Goal: Information Seeking & Learning: Find specific fact

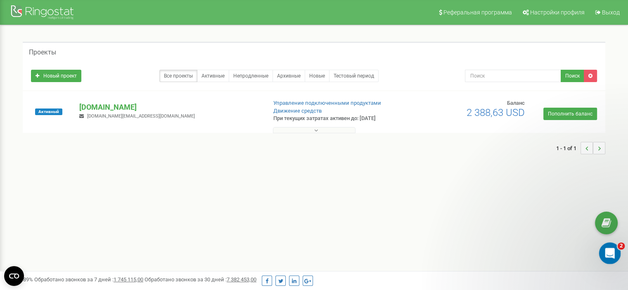
click at [613, 248] on div "Открыть службу сообщений Intercom" at bounding box center [608, 252] width 27 height 27
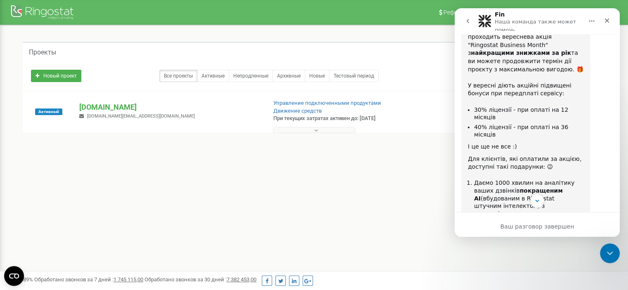
scroll to position [2017, 0]
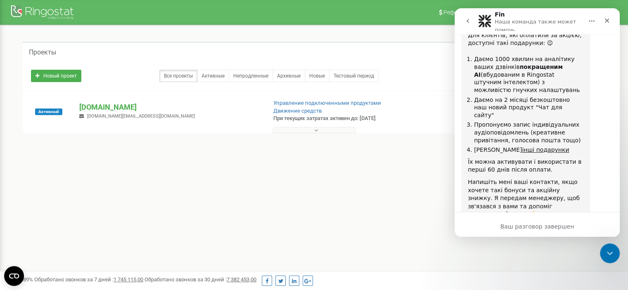
click at [470, 21] on icon "go back" at bounding box center [467, 21] width 7 height 7
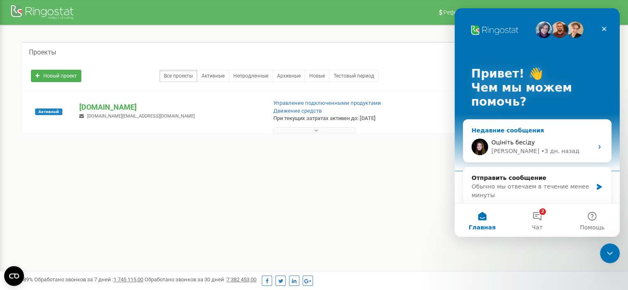
scroll to position [0, 0]
click at [544, 220] on button "2 Чат" at bounding box center [536, 220] width 55 height 33
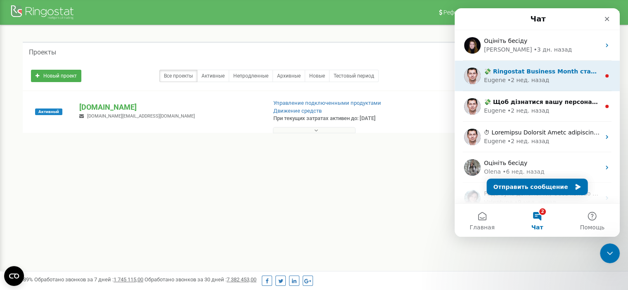
click at [541, 80] on div "Eugene • 2 нед. назад" at bounding box center [542, 80] width 116 height 9
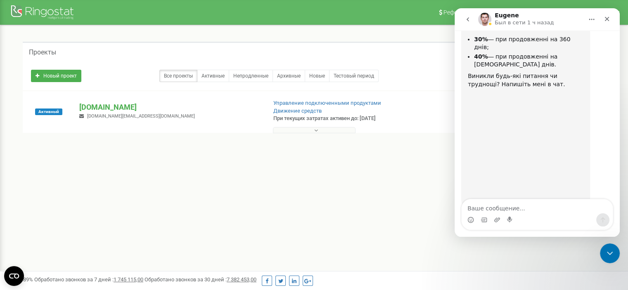
scroll to position [102, 0]
click at [467, 19] on icon "go back" at bounding box center [467, 19] width 2 height 4
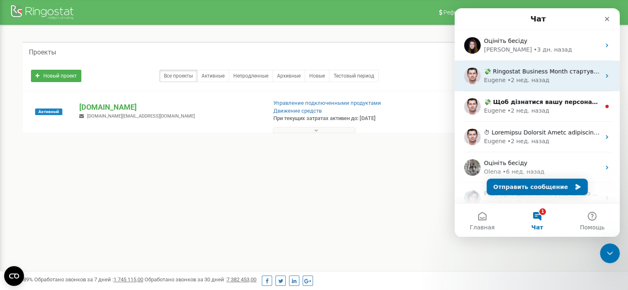
scroll to position [0, 0]
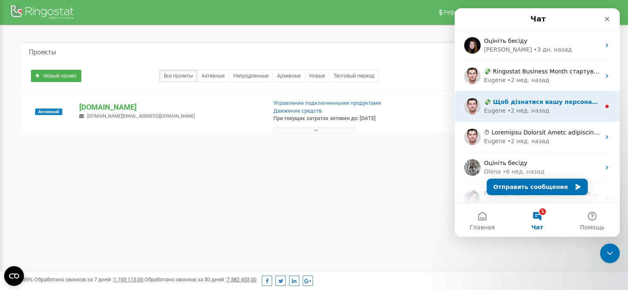
click at [545, 110] on div "Eugene • 2 нед. назад" at bounding box center [542, 110] width 116 height 9
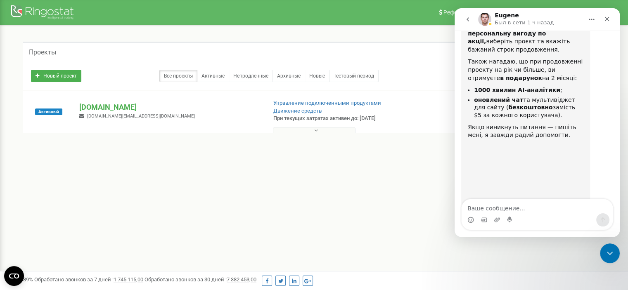
scroll to position [77, 0]
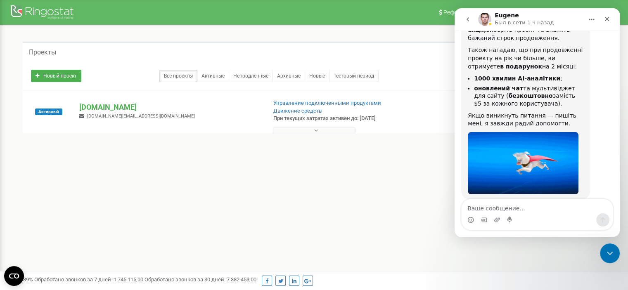
click at [469, 21] on icon "go back" at bounding box center [467, 19] width 7 height 7
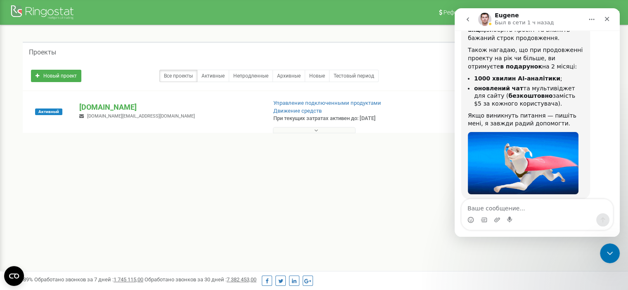
scroll to position [0, 0]
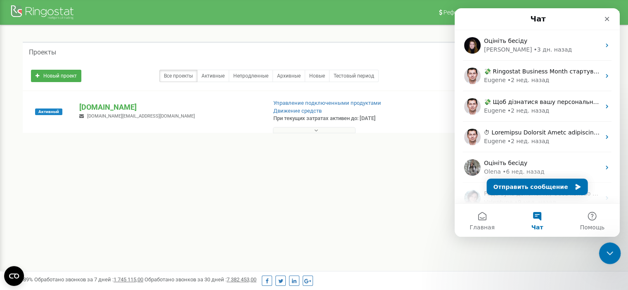
click at [615, 256] on div "Закрыть службу сообщений Intercom" at bounding box center [608, 252] width 20 height 20
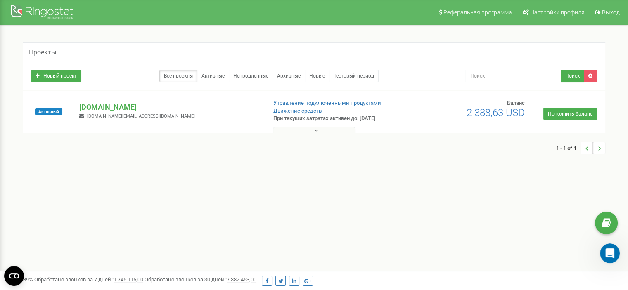
click at [294, 129] on button at bounding box center [314, 130] width 83 height 6
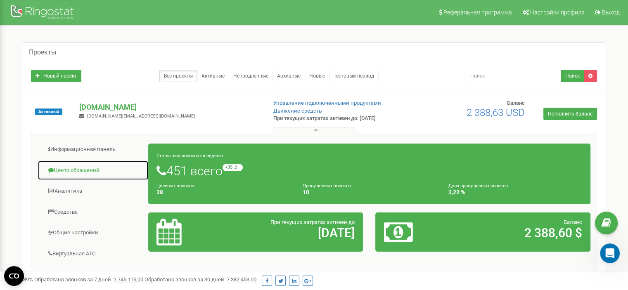
click at [89, 170] on link "Центр обращений" at bounding box center [93, 171] width 111 height 20
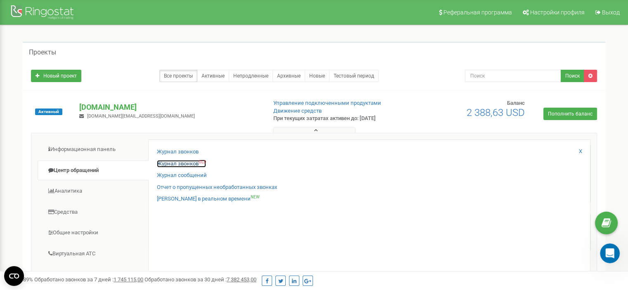
click at [187, 161] on link "Журнал звонков OLD" at bounding box center [181, 164] width 49 height 8
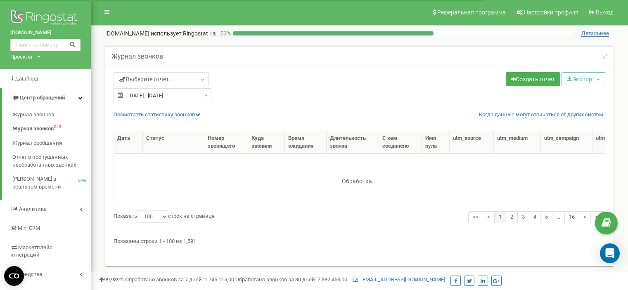
select select "100"
click at [187, 78] on link "Выберите отчет..." at bounding box center [160, 79] width 95 height 14
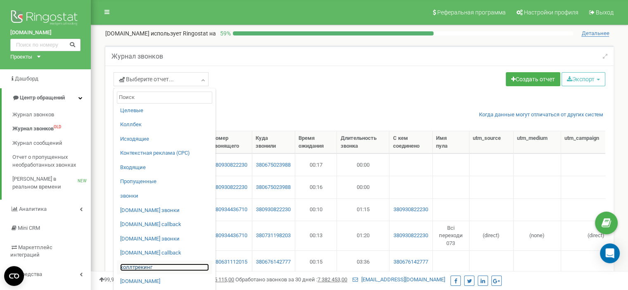
click at [149, 268] on link "коллтрекинг" at bounding box center [164, 268] width 89 height 8
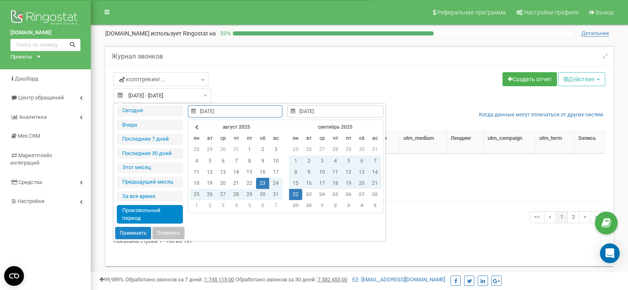
select select "100"
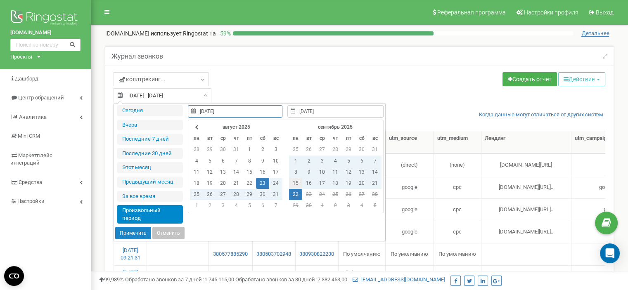
type input "15.09.2025"
click at [297, 182] on td "15" at bounding box center [295, 183] width 13 height 11
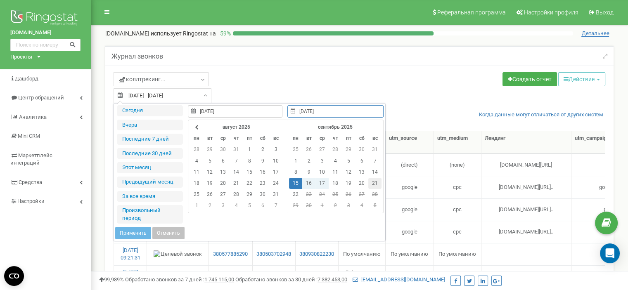
type input "21.09.2025"
click at [373, 186] on td "21" at bounding box center [374, 183] width 13 height 11
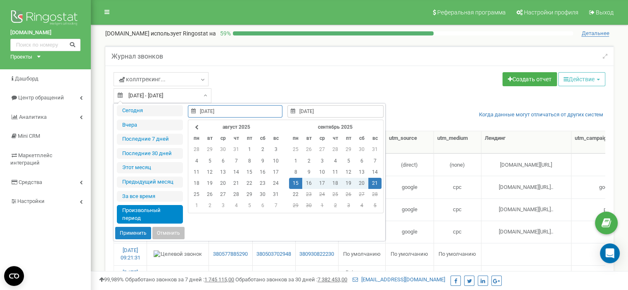
type input "15.09.2025"
click at [132, 229] on button "Применить" at bounding box center [133, 233] width 36 height 12
type input "[DATE] - [DATE]"
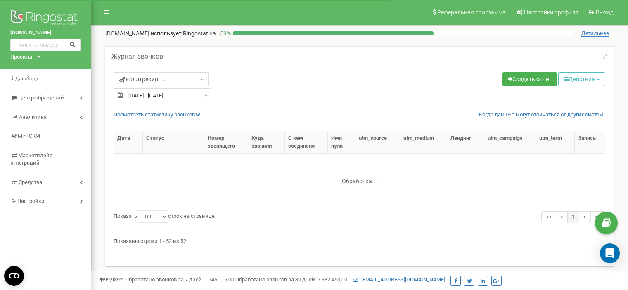
select select "100"
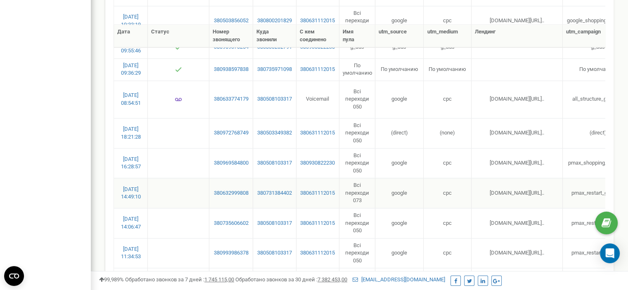
scroll to position [1134, 0]
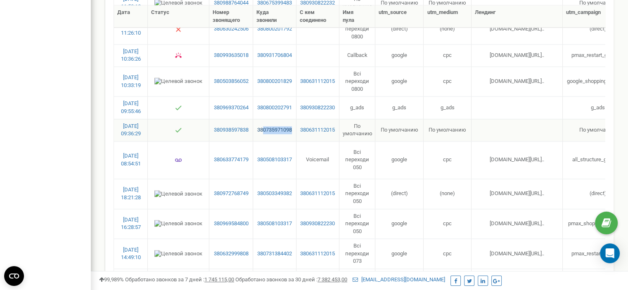
drag, startPoint x: 292, startPoint y: 130, endPoint x: 262, endPoint y: 127, distance: 29.4
click at [262, 127] on td "380735971098" at bounding box center [274, 130] width 43 height 22
copy link "0735971098"
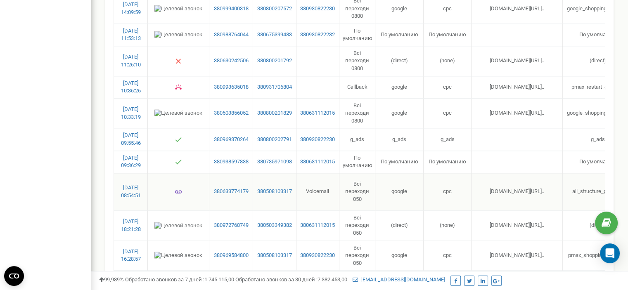
scroll to position [1010, 0]
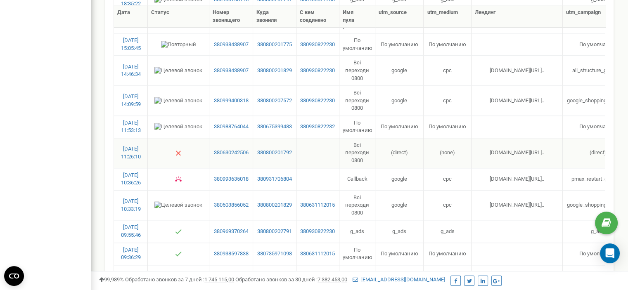
click at [514, 149] on span "[DOMAIN_NAME][URL].." at bounding box center [516, 152] width 54 height 6
click at [514, 149] on span "[DOMAIN_NAME][URL]" at bounding box center [517, 152] width 52 height 6
drag, startPoint x: 292, startPoint y: 129, endPoint x: 263, endPoint y: 129, distance: 28.5
click at [263, 129] on td "380675399483" at bounding box center [274, 127] width 43 height 22
copy link "0675399483"
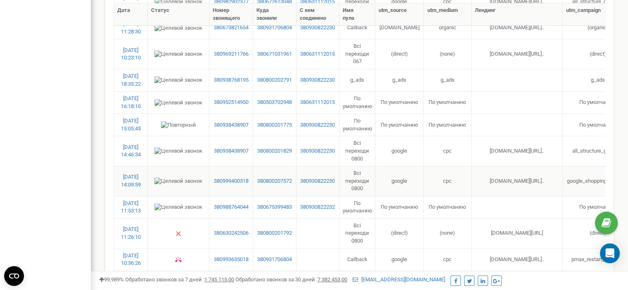
scroll to position [928, 0]
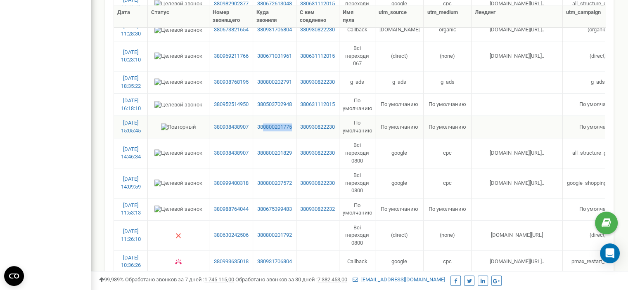
drag, startPoint x: 294, startPoint y: 127, endPoint x: 262, endPoint y: 130, distance: 31.5
click at [262, 130] on td "380800201775" at bounding box center [274, 127] width 43 height 22
copy link "0800201775"
drag, startPoint x: 292, startPoint y: 107, endPoint x: 263, endPoint y: 107, distance: 28.9
click at [263, 107] on td "380503702948" at bounding box center [274, 104] width 43 height 22
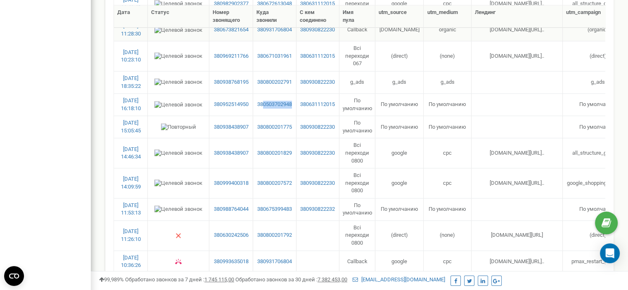
copy link "0503702948"
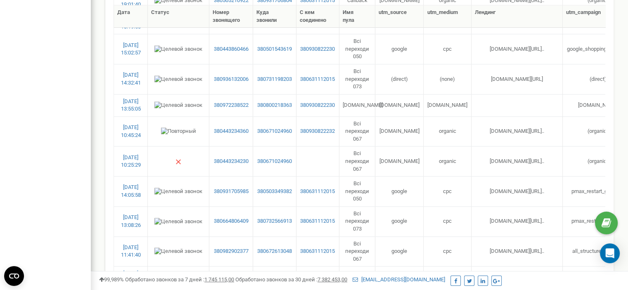
scroll to position [145, 0]
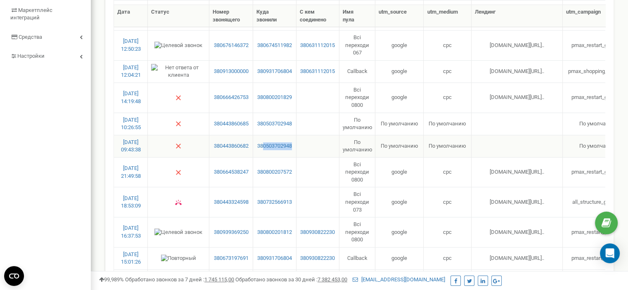
drag, startPoint x: 292, startPoint y: 149, endPoint x: 262, endPoint y: 151, distance: 30.2
click at [262, 151] on td "380503702948" at bounding box center [274, 146] width 43 height 22
copy link "0503702948"
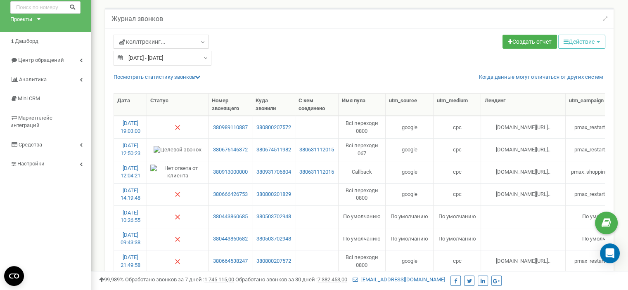
scroll to position [0, 0]
